Goal: Transaction & Acquisition: Download file/media

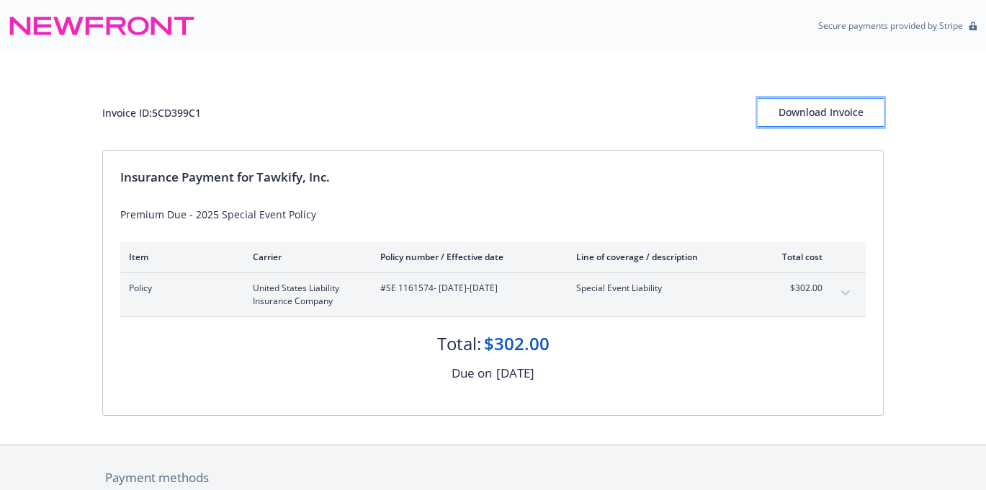
click at [800, 116] on div "Download Invoice" at bounding box center [821, 112] width 126 height 27
